Goal: Information Seeking & Learning: Learn about a topic

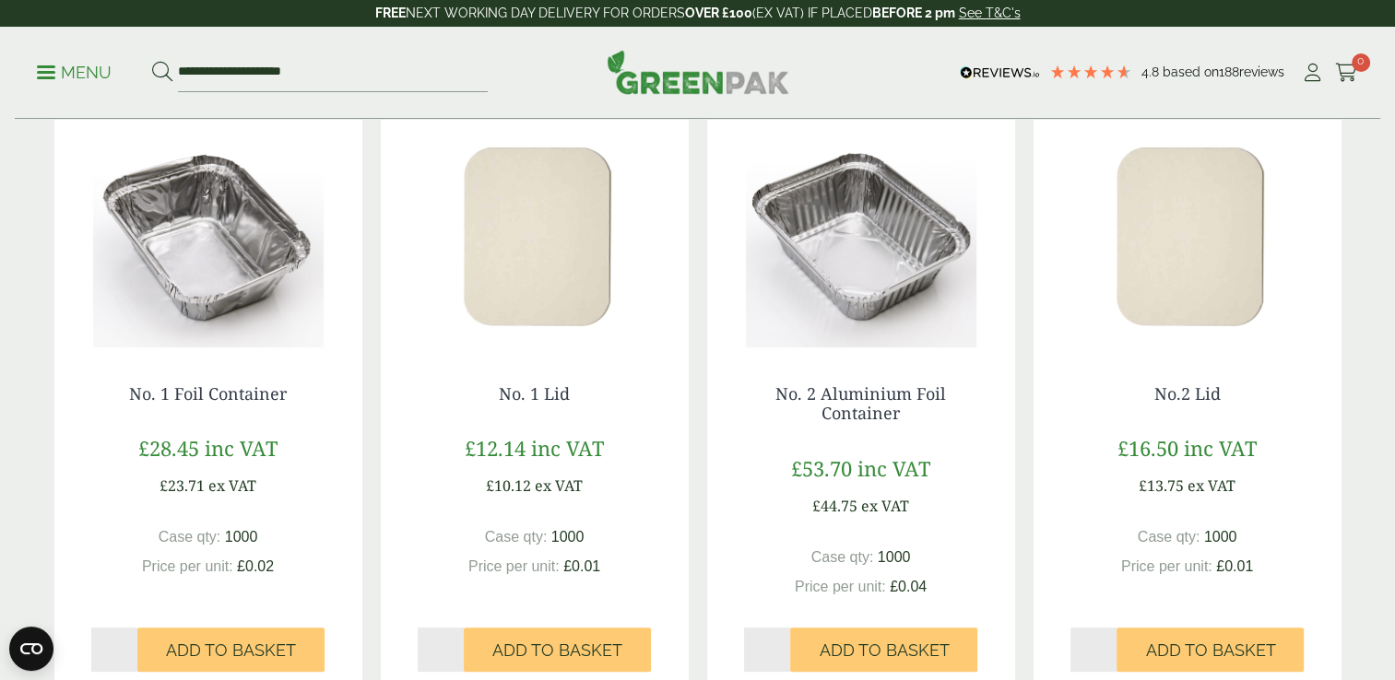
scroll to position [332, 0]
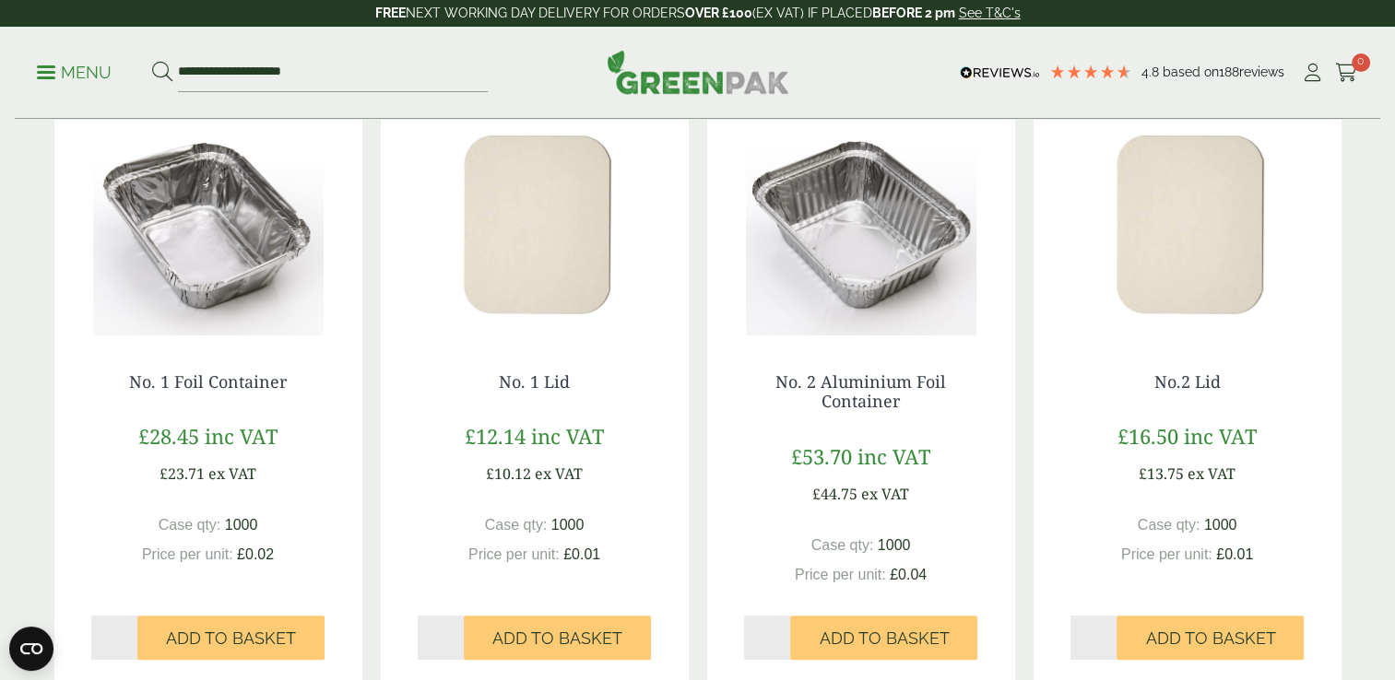
click at [892, 302] on img at bounding box center [861, 220] width 308 height 230
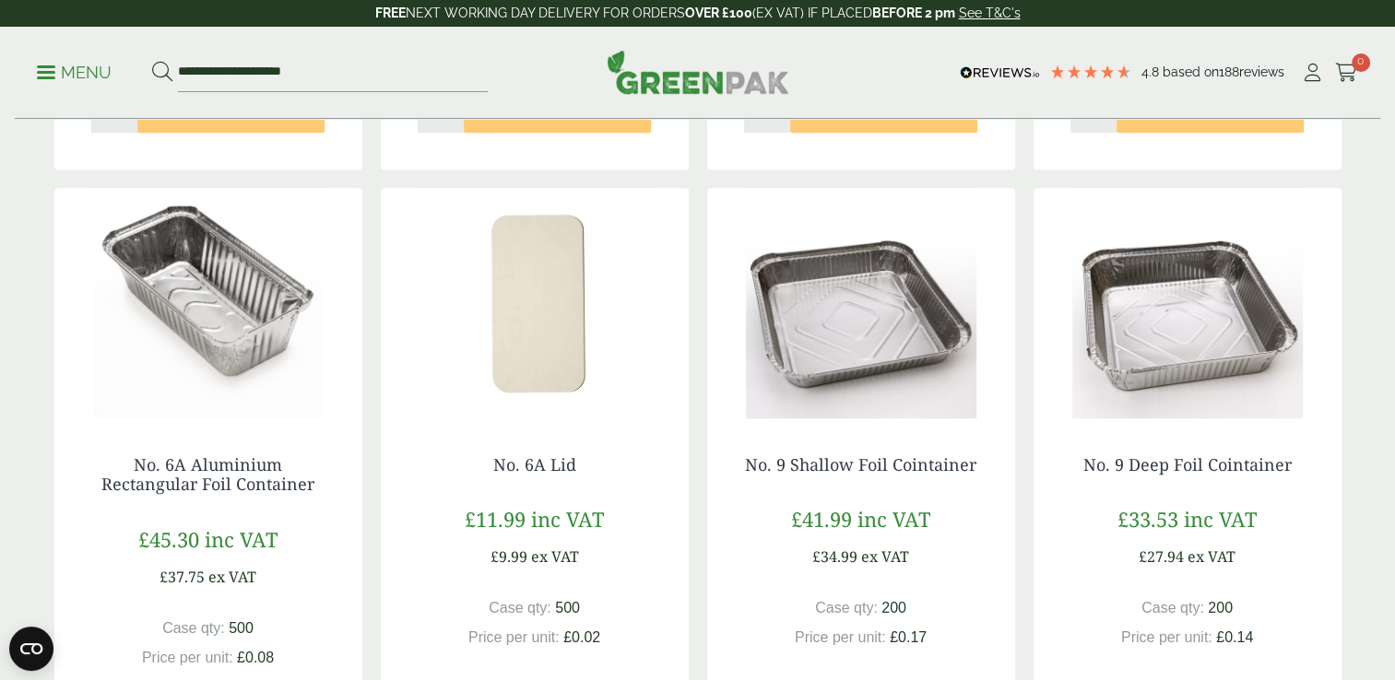
scroll to position [959, 0]
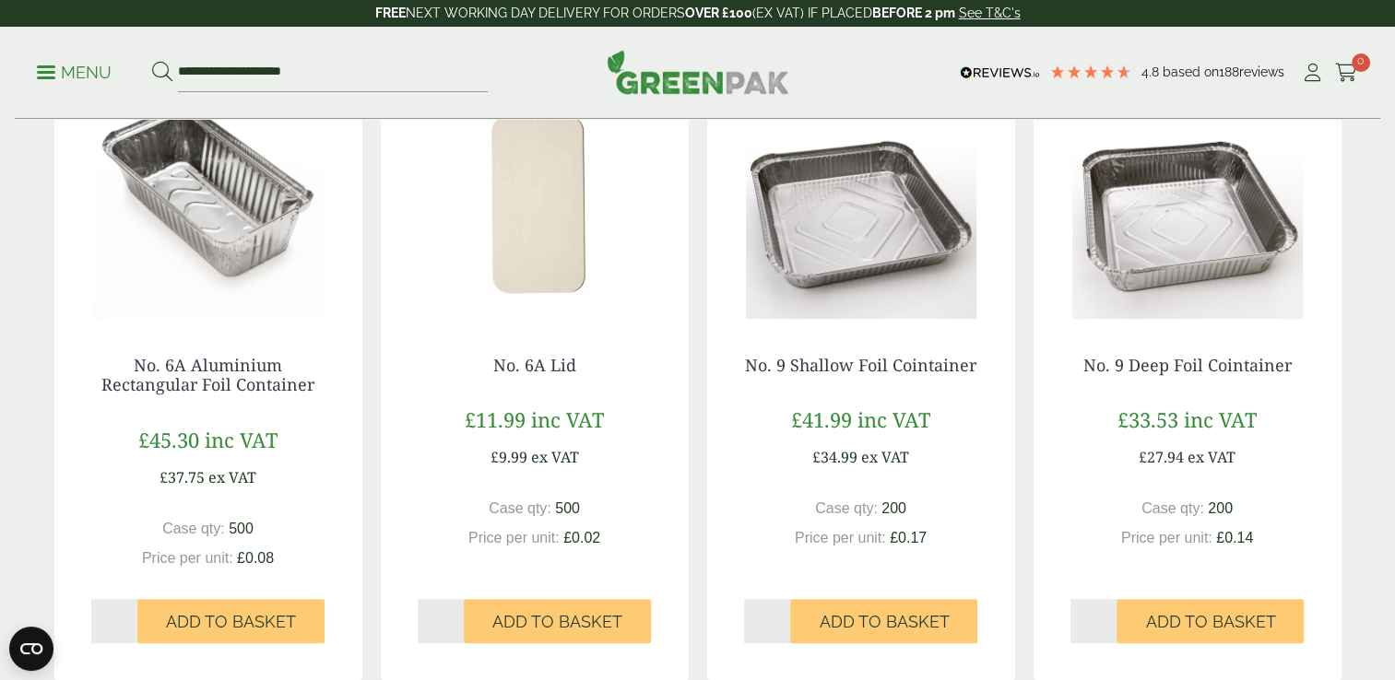
click at [194, 205] on img at bounding box center [208, 203] width 308 height 230
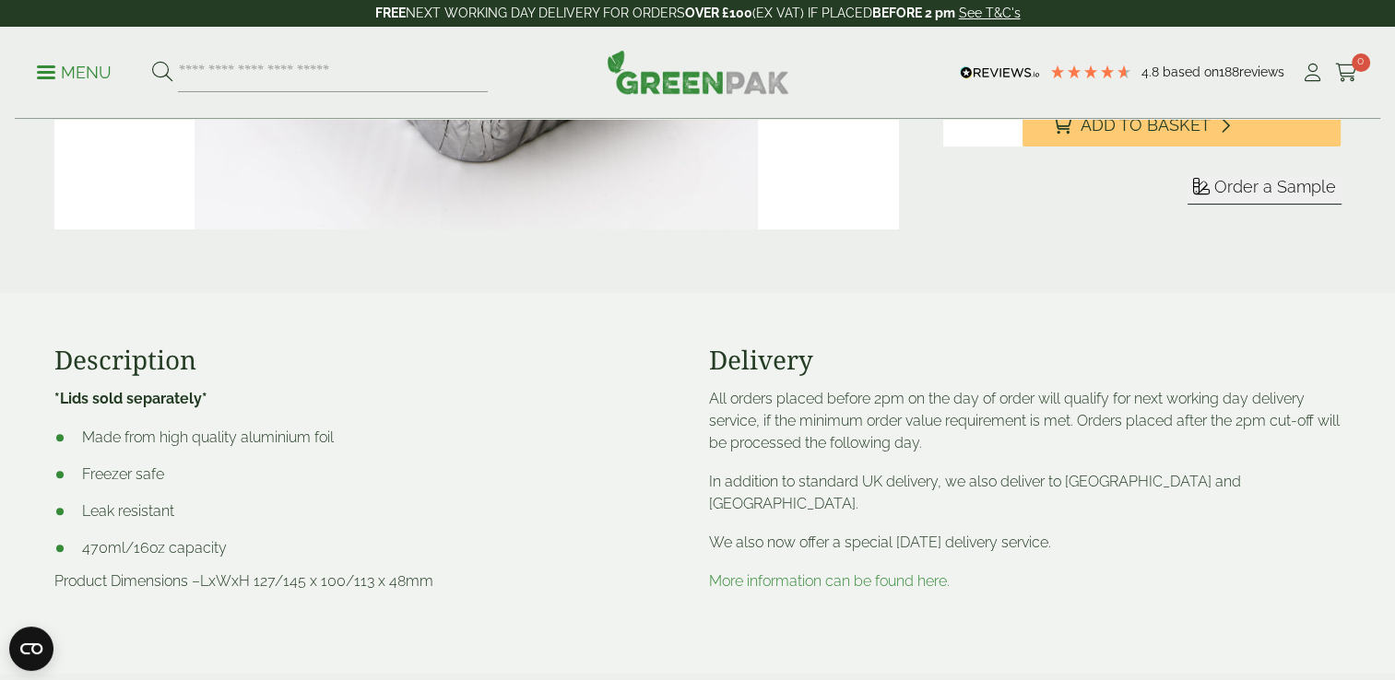
scroll to position [516, 0]
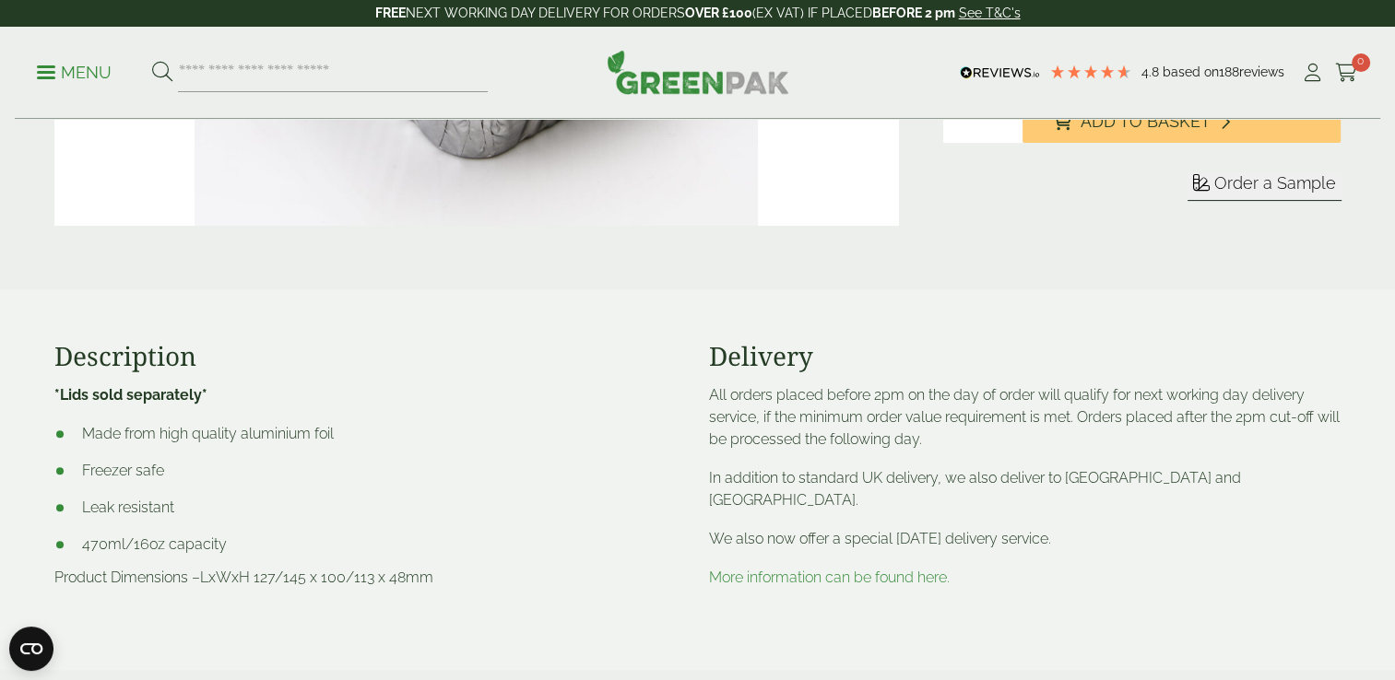
click at [599, 437] on li "Made from high quality aluminium foil" at bounding box center [370, 434] width 632 height 22
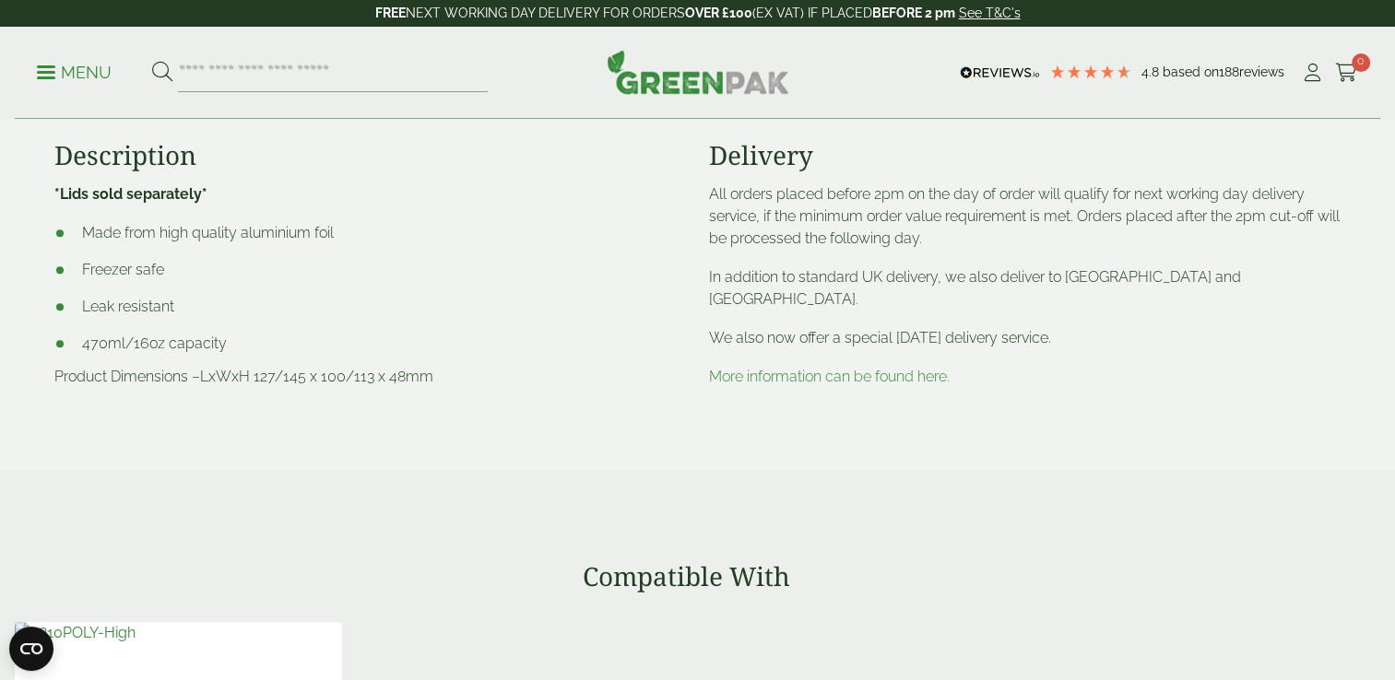
scroll to position [774, 0]
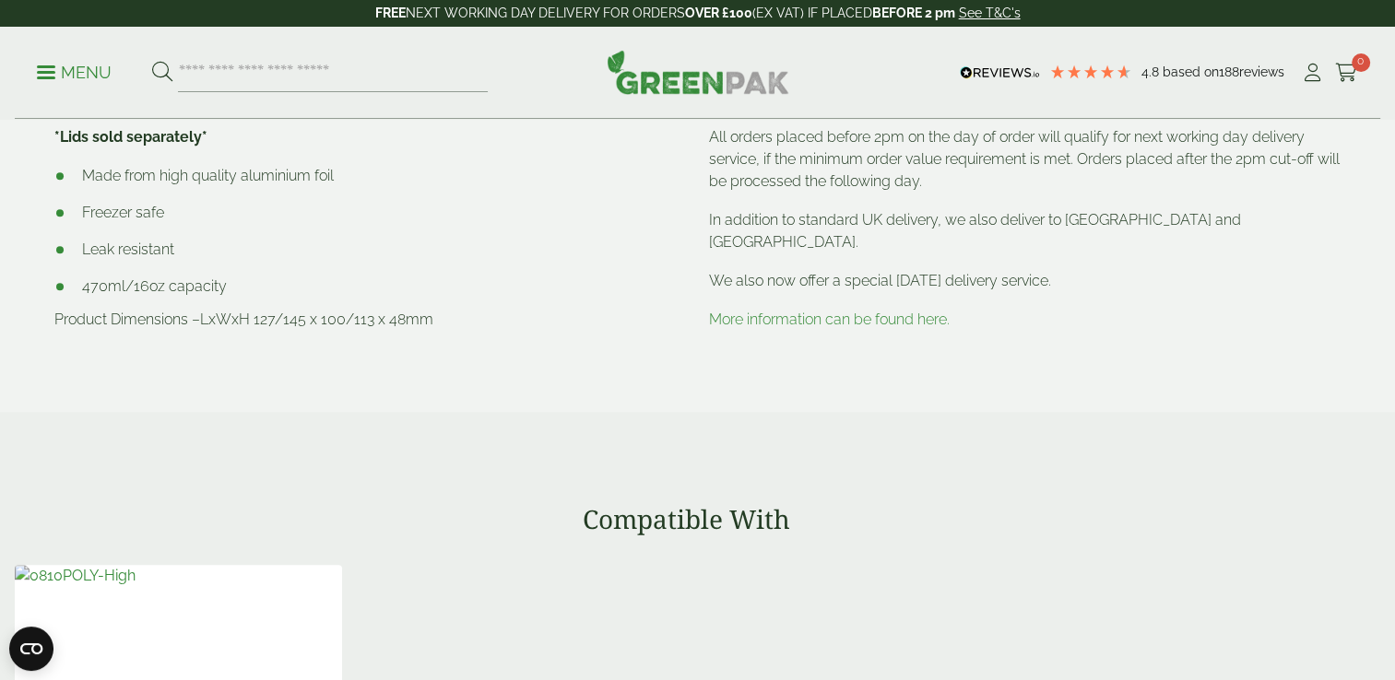
click at [870, 311] on link "More information can be found here." at bounding box center [829, 320] width 241 height 18
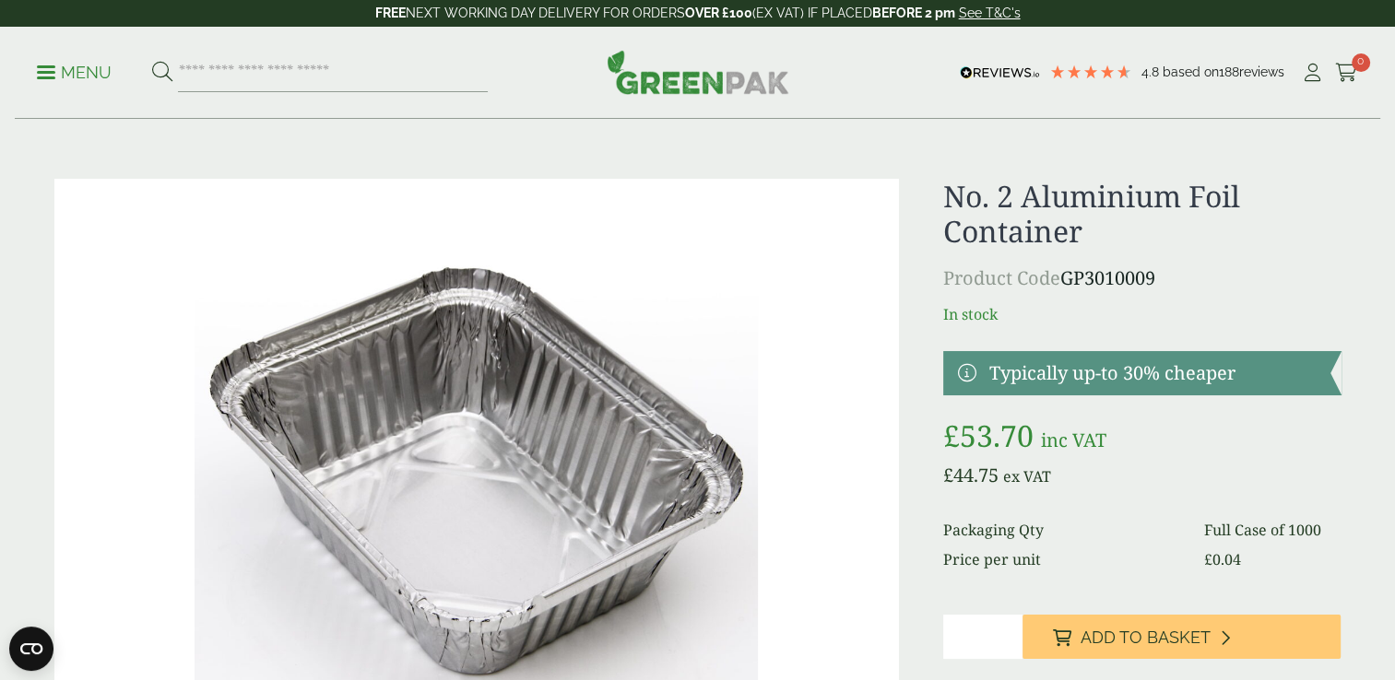
click at [966, 372] on link at bounding box center [1141, 373] width 397 height 44
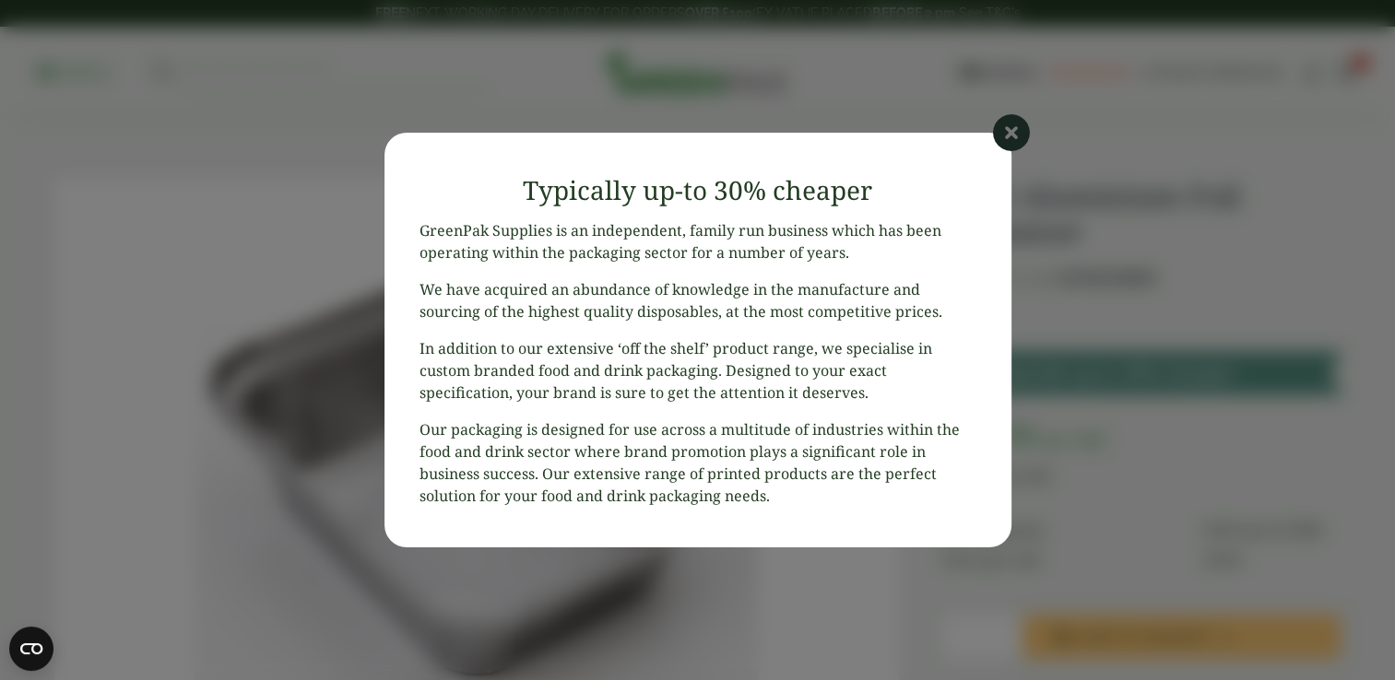
click at [1007, 127] on icon at bounding box center [1011, 132] width 37 height 37
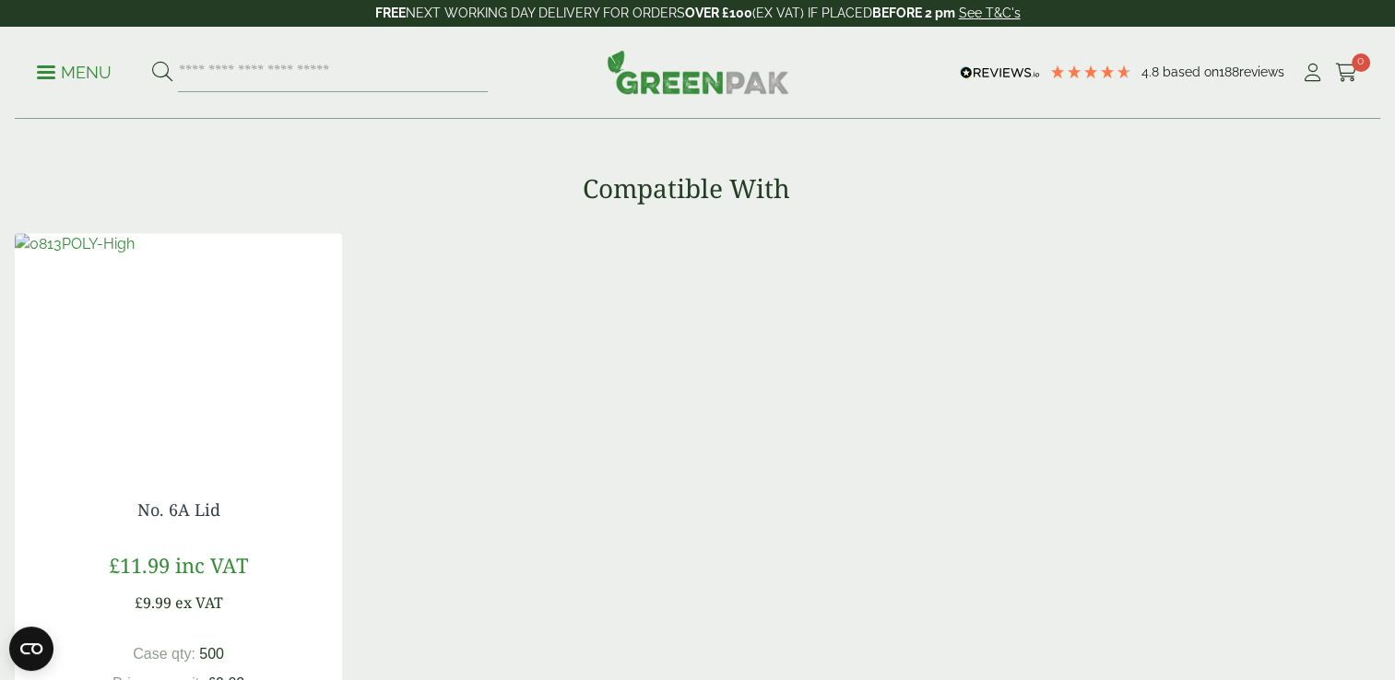
scroll to position [1217, 0]
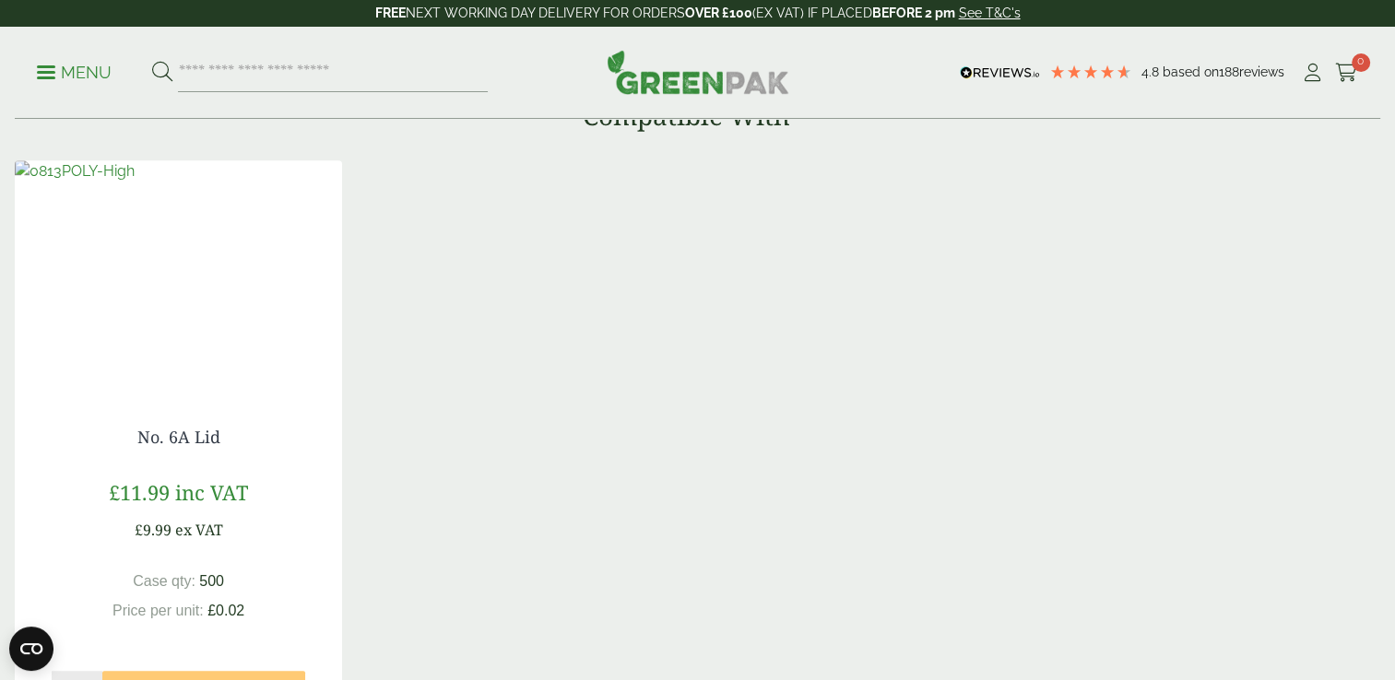
click at [135, 183] on img at bounding box center [75, 171] width 120 height 22
